Goal: Navigation & Orientation: Find specific page/section

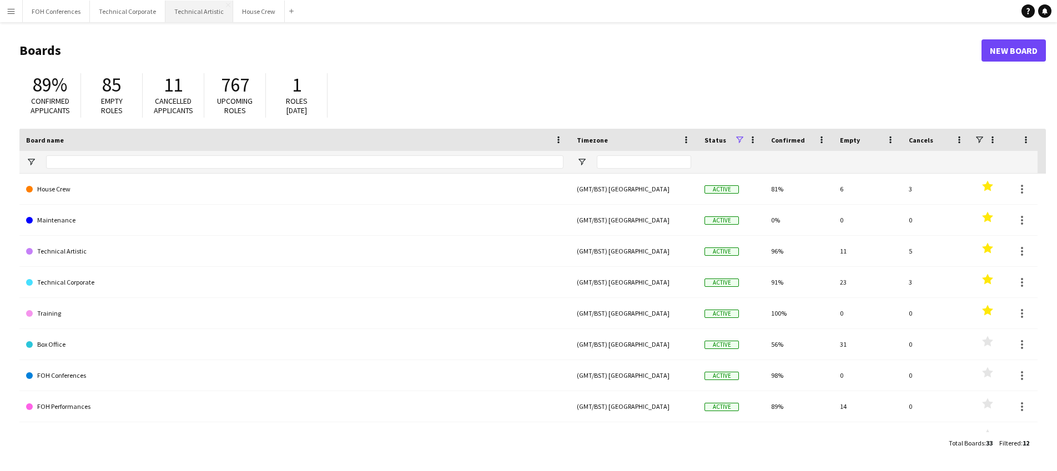
click at [195, 16] on button "Technical Artistic Close" at bounding box center [199, 12] width 68 height 22
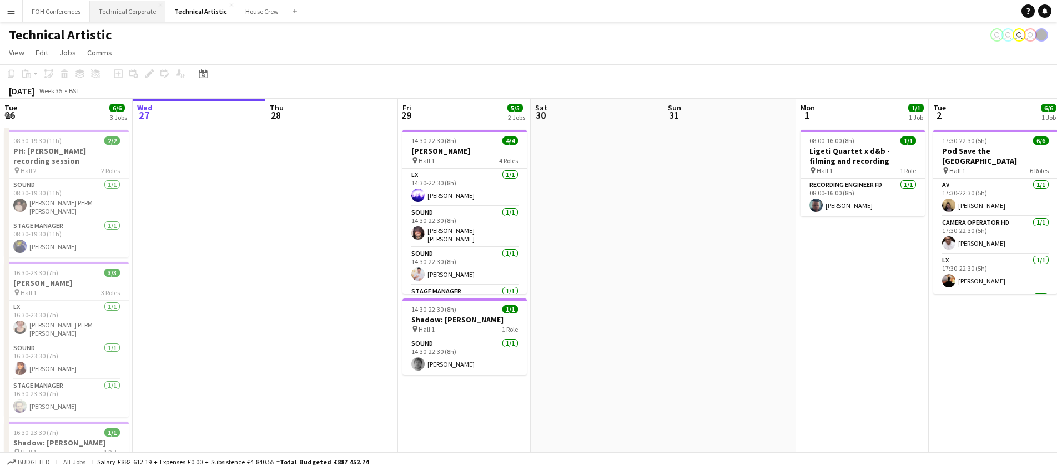
click at [132, 14] on button "Technical Corporate Close" at bounding box center [128, 12] width 76 height 22
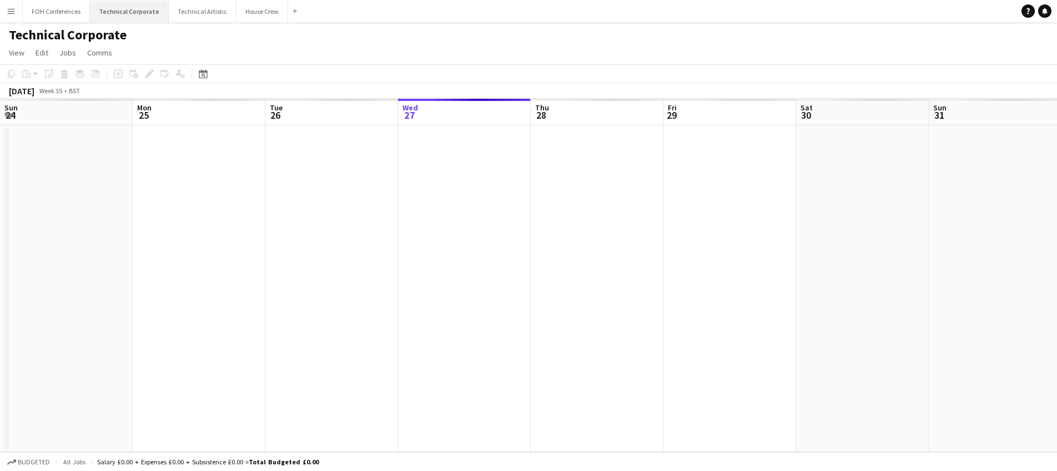
scroll to position [0, 265]
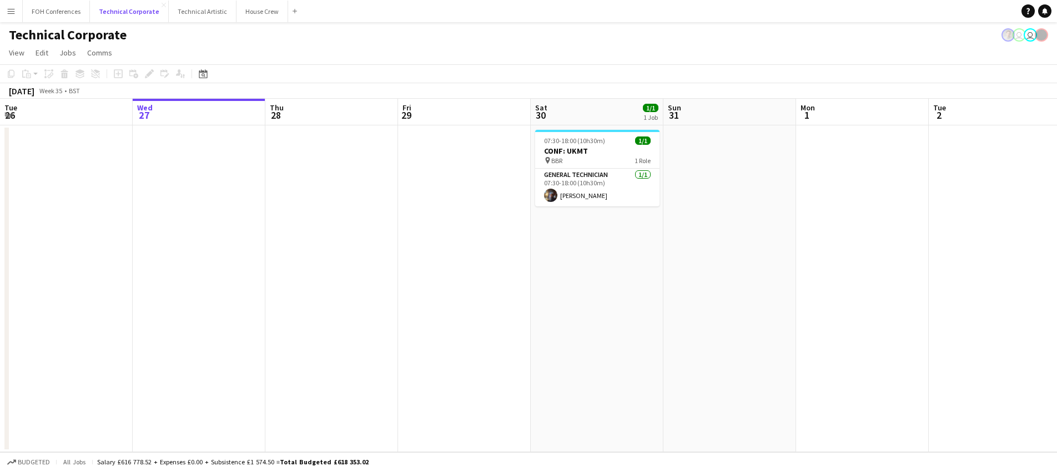
click at [90, 1] on button "Technical Corporate Close" at bounding box center [129, 12] width 79 height 22
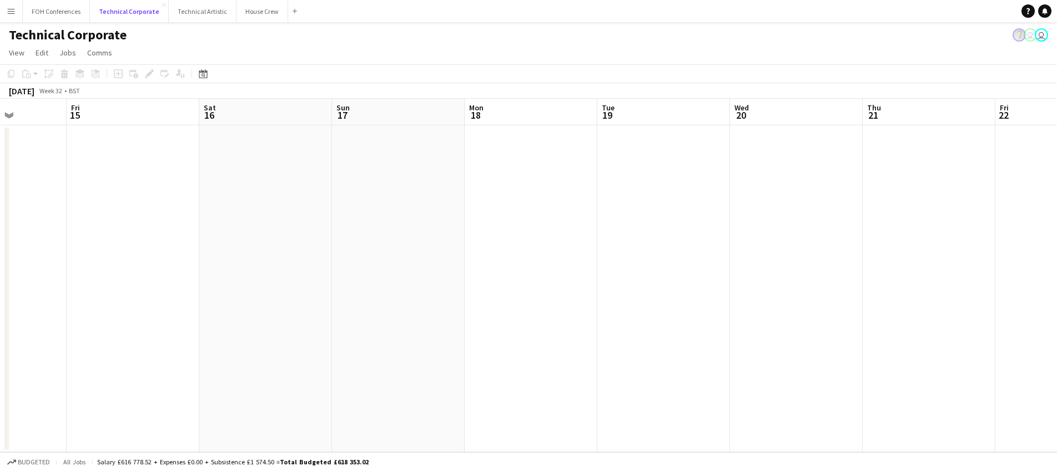
scroll to position [0, 377]
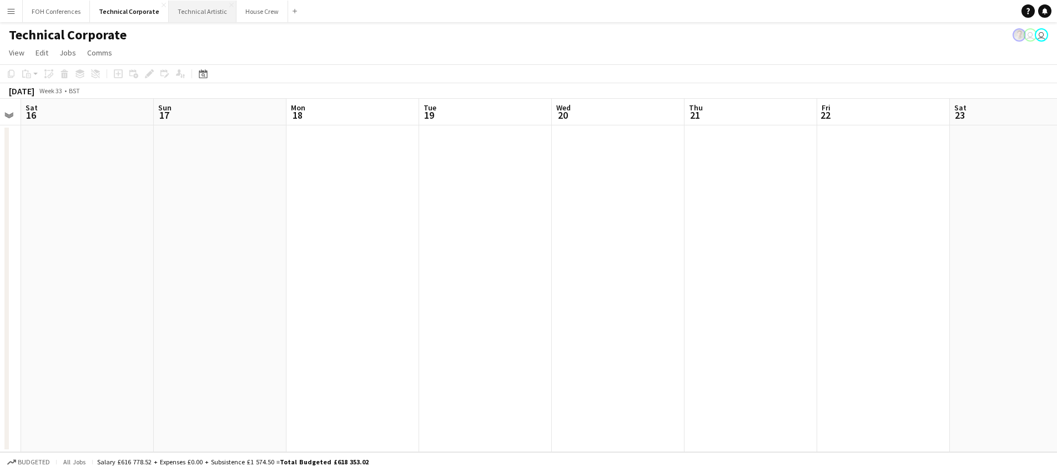
click at [190, 8] on button "Technical Artistic Close" at bounding box center [203, 12] width 68 height 22
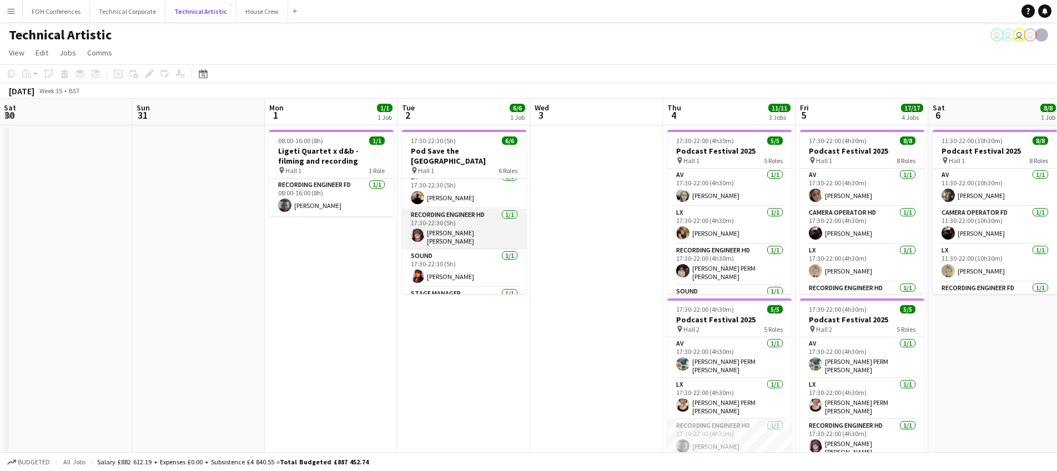
scroll to position [0, 390]
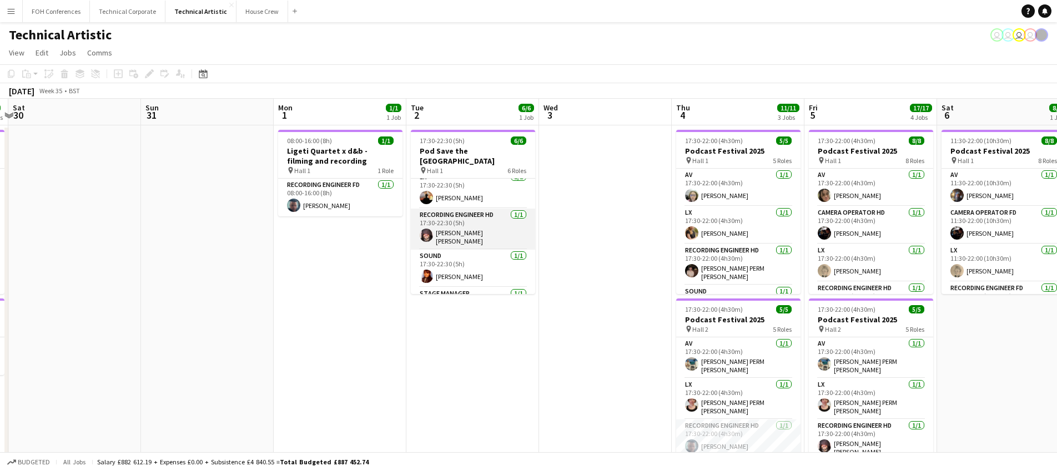
click at [430, 229] on app-user-avatar at bounding box center [426, 235] width 13 height 13
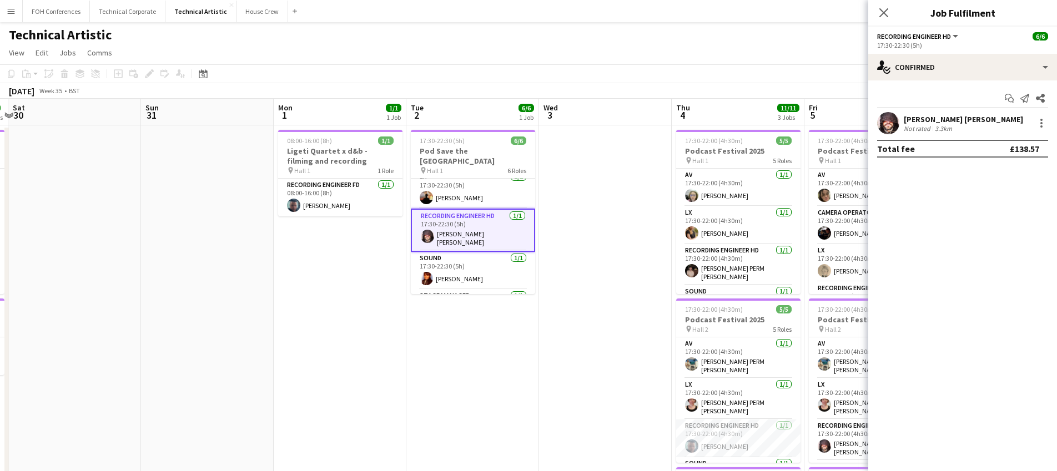
click at [893, 123] on app-user-avatar at bounding box center [888, 123] width 22 height 22
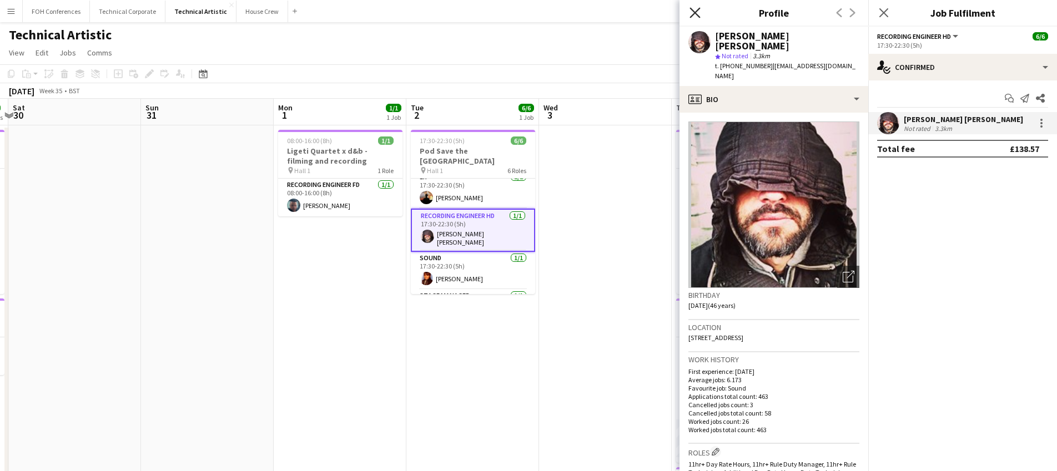
click at [692, 14] on icon "Close pop-in" at bounding box center [695, 12] width 11 height 11
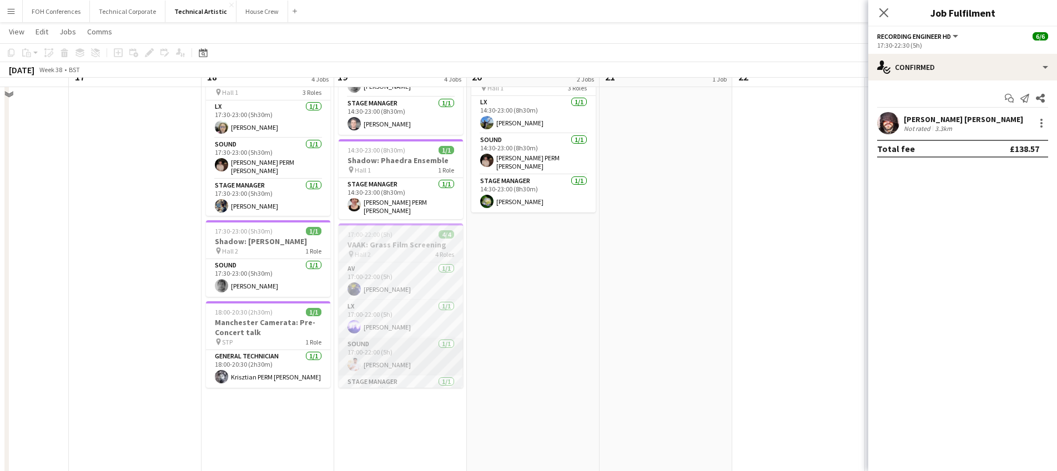
scroll to position [195, 0]
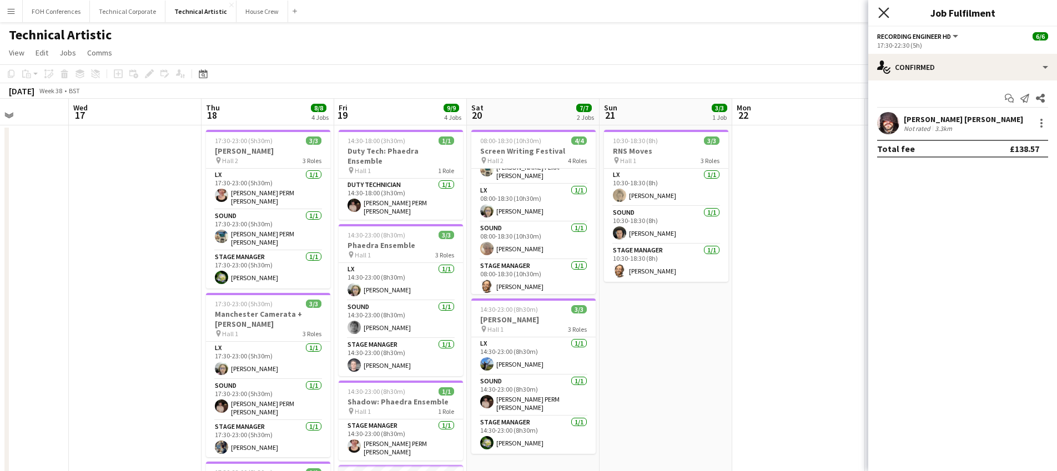
click at [879, 13] on icon "Close pop-in" at bounding box center [883, 12] width 11 height 11
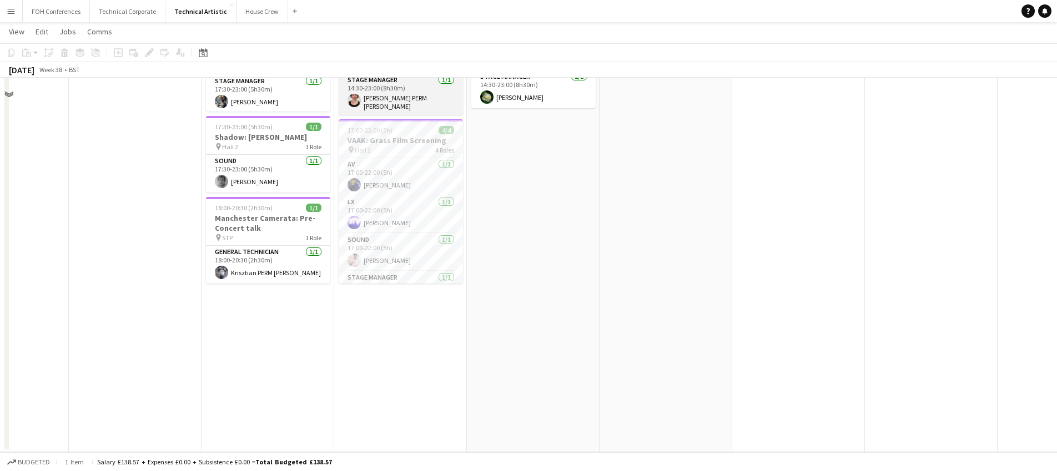
scroll to position [0, 0]
